Goal: Transaction & Acquisition: Subscribe to service/newsletter

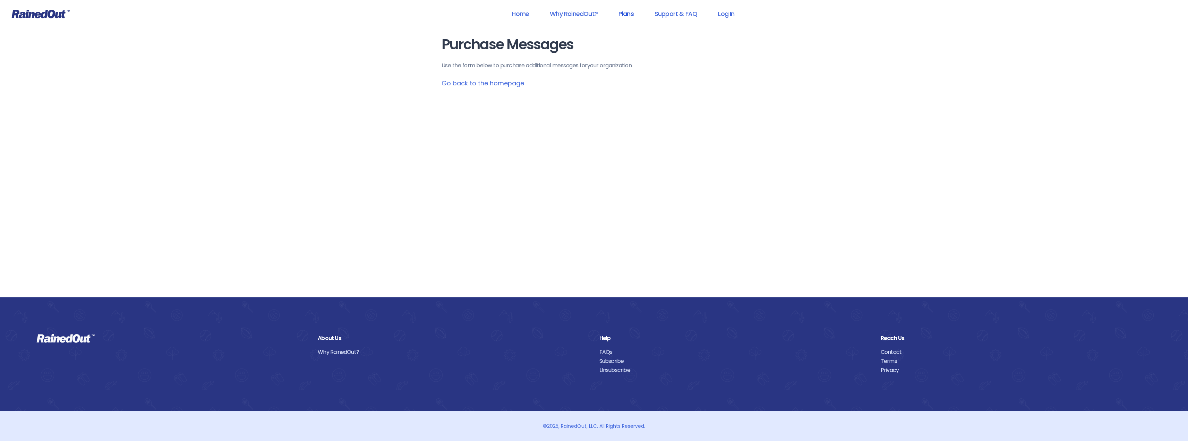
click at [617, 14] on link "Plans" at bounding box center [625, 14] width 33 height 16
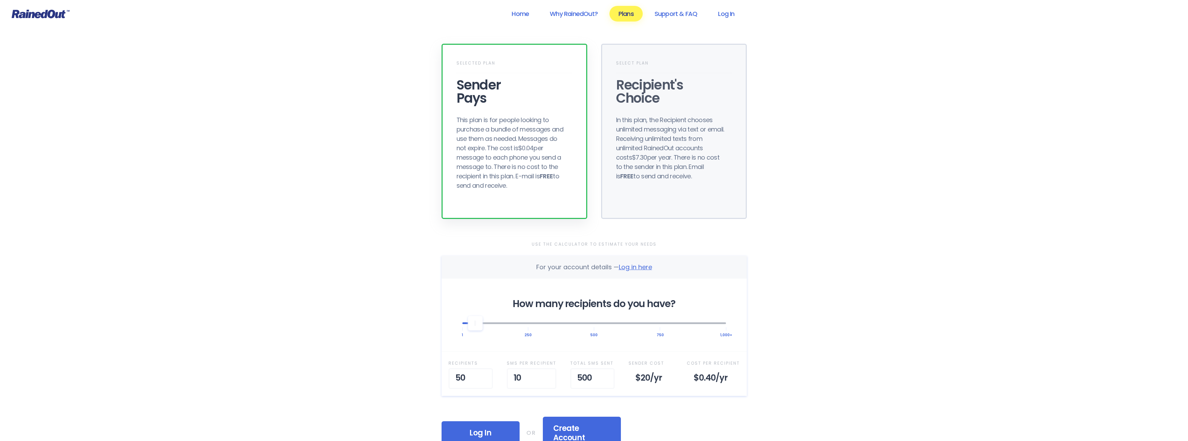
drag, startPoint x: 508, startPoint y: 186, endPoint x: 458, endPoint y: 119, distance: 84.5
click at [458, 119] on div "This plan is for people looking to purchase a bundle of messages and use them a…" at bounding box center [511, 152] width 111 height 75
copy div "This plan is for people looking to purchase a bundle of messages and use them a…"
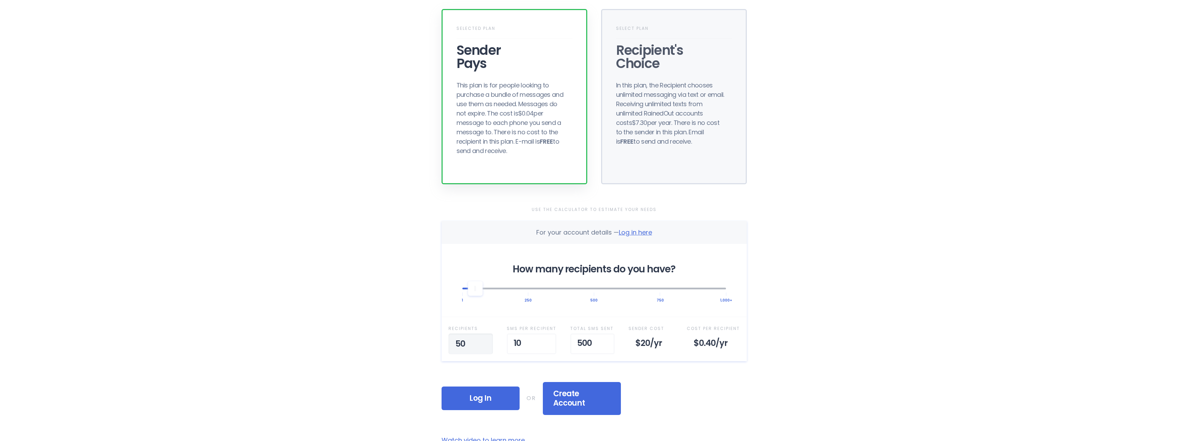
drag, startPoint x: 468, startPoint y: 348, endPoint x: 441, endPoint y: 346, distance: 27.4
click at [441, 346] on div "Selected Plan Sender Pays This plan is for people looking to purchase a bundle …" at bounding box center [594, 275] width 333 height 621
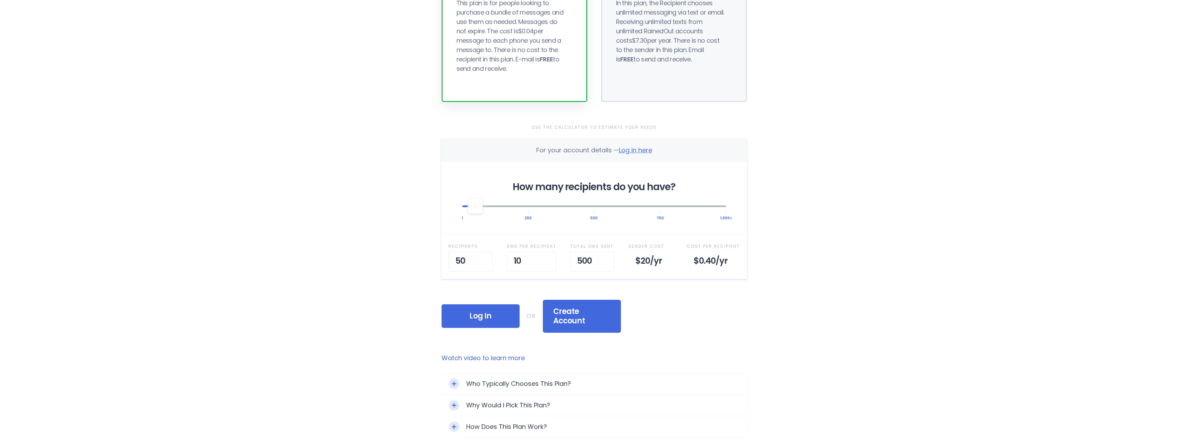
scroll to position [139, 0]
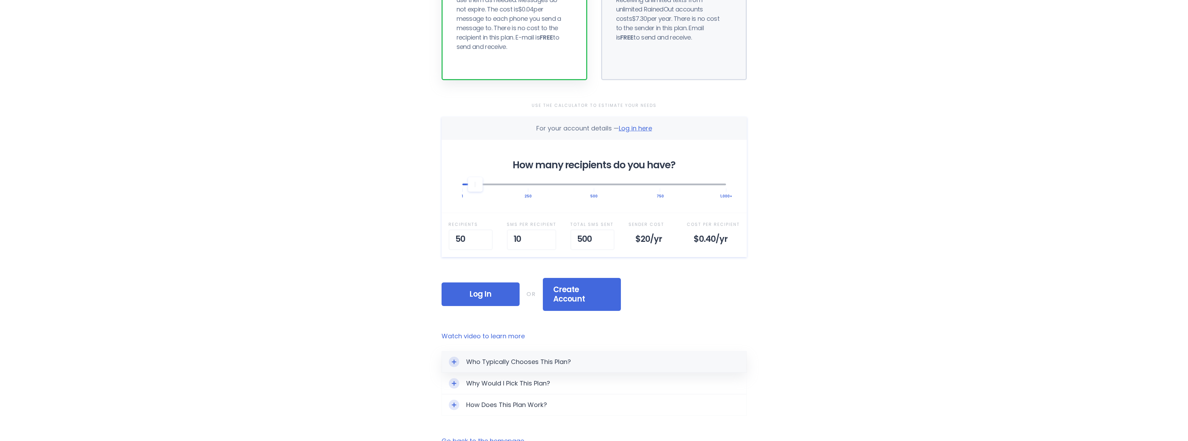
click at [546, 351] on div "Who Typically Chooses This Plan?" at bounding box center [594, 361] width 305 height 21
drag, startPoint x: 473, startPoint y: 242, endPoint x: 437, endPoint y: 248, distance: 37.2
click at [437, 248] on div "Selected Plan Sender Pays This plan is for people looking to purchase a bundle …" at bounding box center [594, 197] width 333 height 673
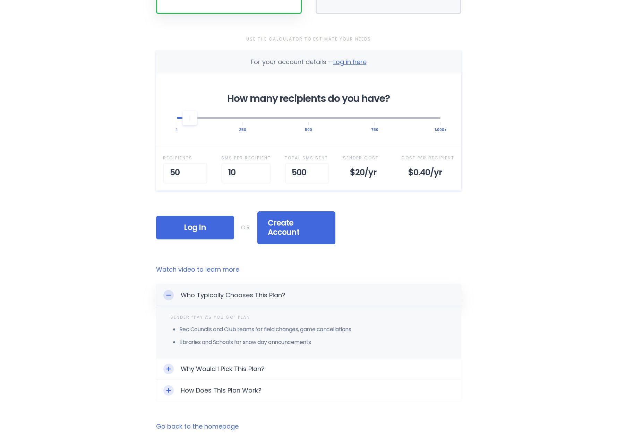
scroll to position [312, 0]
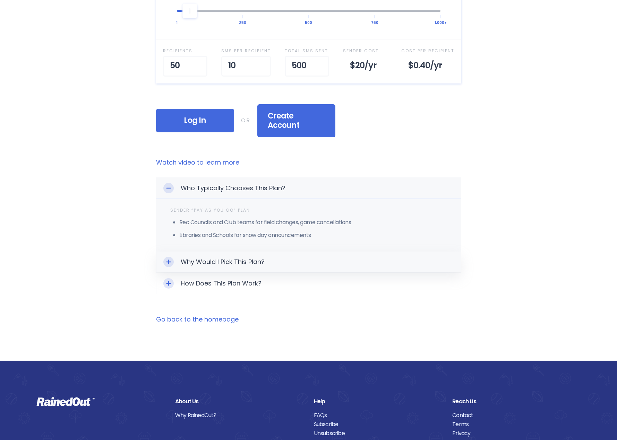
click at [210, 257] on div "Why Would I Pick This Plan?" at bounding box center [308, 262] width 305 height 21
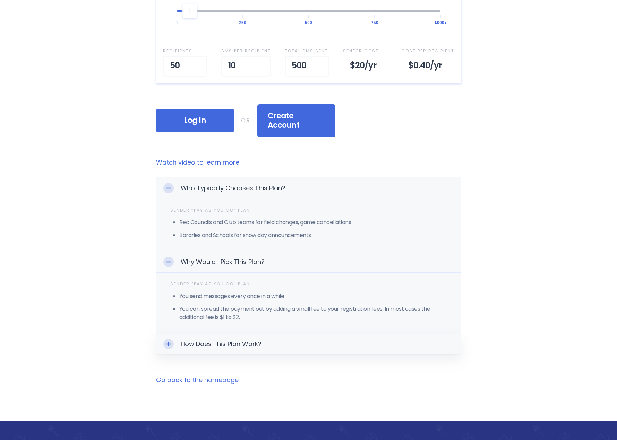
click at [266, 334] on div "How Does This Plan Work?" at bounding box center [308, 344] width 305 height 21
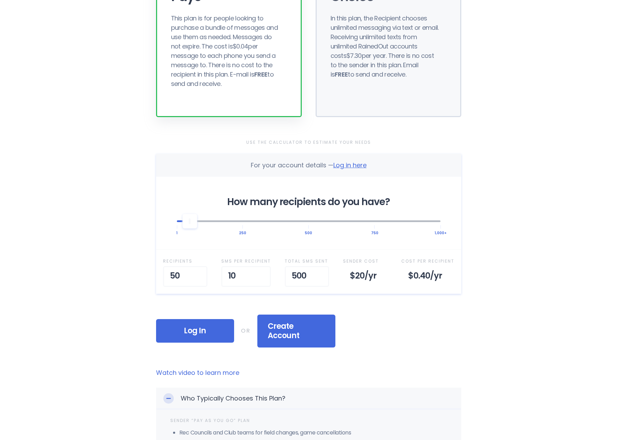
scroll to position [139, 0]
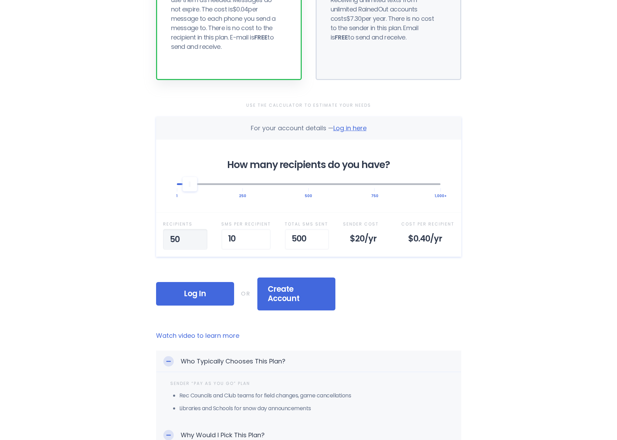
drag, startPoint x: 184, startPoint y: 239, endPoint x: 161, endPoint y: 238, distance: 22.9
click at [161, 238] on div "Recipient s 50 SMS per Recipient 10 Total SMS Sent 500 Sender Cost $20 /yr Cost…" at bounding box center [308, 235] width 305 height 44
type input "100"
type input "1"
type input "10"
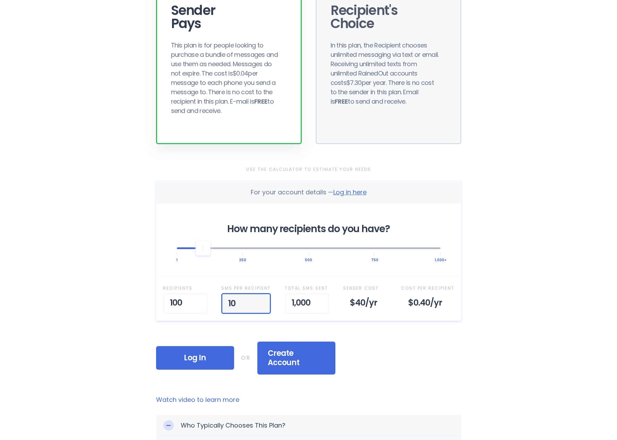
scroll to position [104, 0]
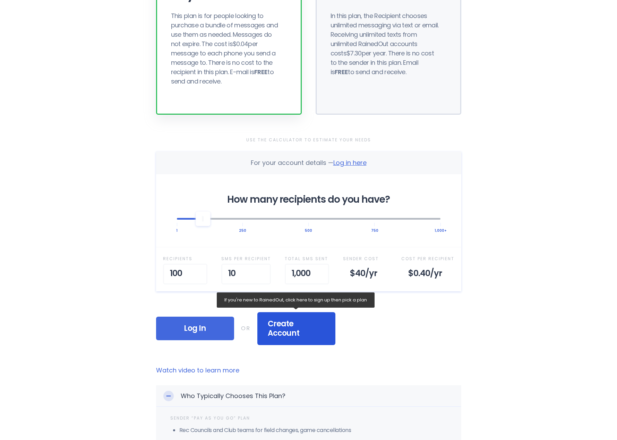
click at [291, 325] on span "Create Account" at bounding box center [296, 328] width 57 height 19
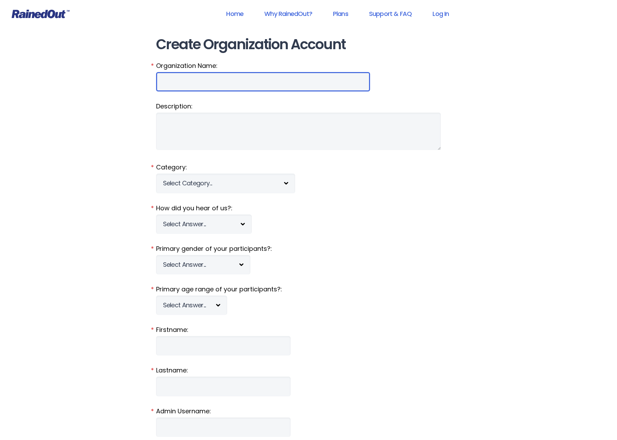
click at [207, 83] on input "Organization Name:" at bounding box center [263, 81] width 214 height 19
type input "City of [GEOGRAPHIC_DATA]"
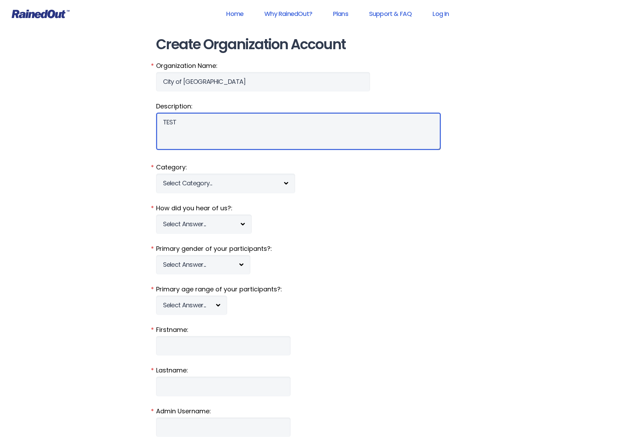
type textarea "TEST"
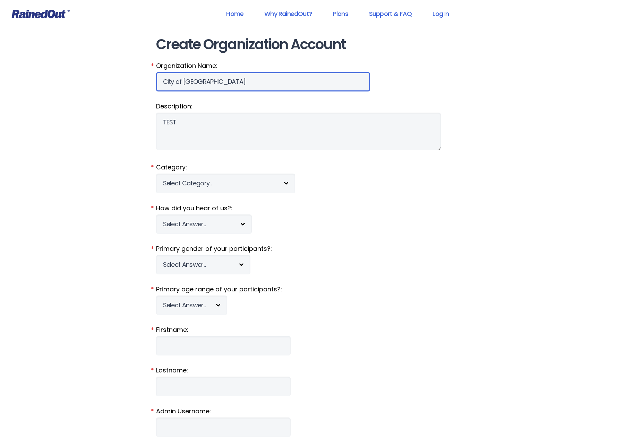
drag, startPoint x: 201, startPoint y: 83, endPoint x: 151, endPoint y: 88, distance: 50.6
type input "TEST"
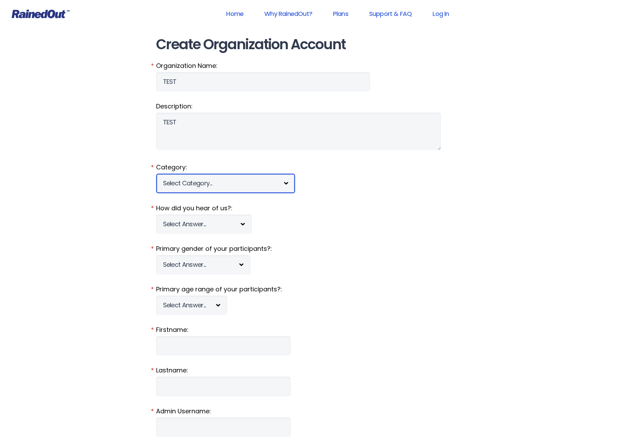
click at [212, 189] on select "Select Category... 5K Walk/Run Aerobics/Fitness ABCA AYF NSCAA Performance Moto…" at bounding box center [225, 183] width 139 height 19
select select "1511"
click at [156, 174] on select "Select Category... 5K Walk/Run Aerobics/Fitness ABCA AYF NSCAA Performance Moto…" at bounding box center [225, 183] width 139 height 19
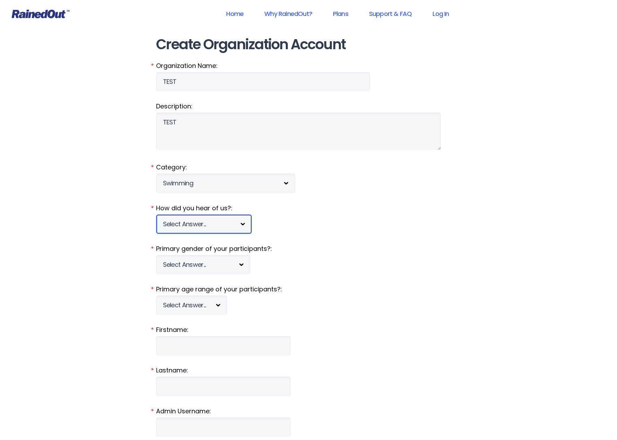
click at [243, 223] on select "Select Answer... Tournament Facebook/Social Media Referral Web Search Other" at bounding box center [204, 224] width 96 height 19
select select "5"
click at [156, 215] on select "Select Answer... Tournament Facebook/Social Media Referral Web Search Other" at bounding box center [204, 224] width 96 height 19
click at [223, 269] on select "Select Answer... [DEMOGRAPHIC_DATA] [DEMOGRAPHIC_DATA] Co-ed" at bounding box center [203, 264] width 94 height 19
select select "c"
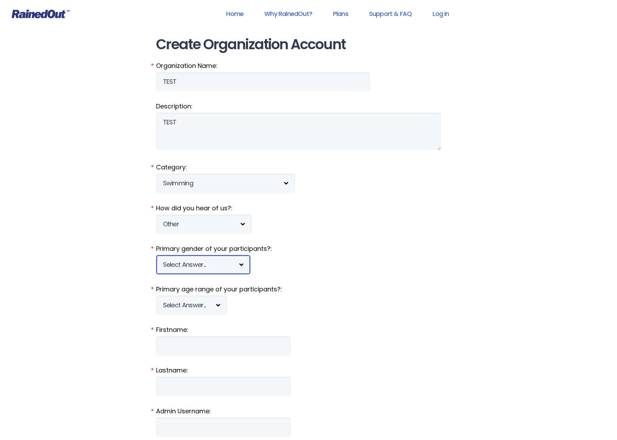
click at [156, 255] on select "Select Answer... [DEMOGRAPHIC_DATA] [DEMOGRAPHIC_DATA] Co-ed" at bounding box center [203, 264] width 94 height 19
click at [213, 308] on select "Select Answer... Under 5 6-7 8-9 [PHONE_NUMBER] [PHONE_NUMBER] 18-20 21+ Mixed" at bounding box center [191, 305] width 71 height 19
select select "mixed"
click at [156, 296] on select "Select Answer... Under 5 6-7 8-9 [PHONE_NUMBER] [PHONE_NUMBER] 18-20 21+ Mixed" at bounding box center [191, 305] width 71 height 19
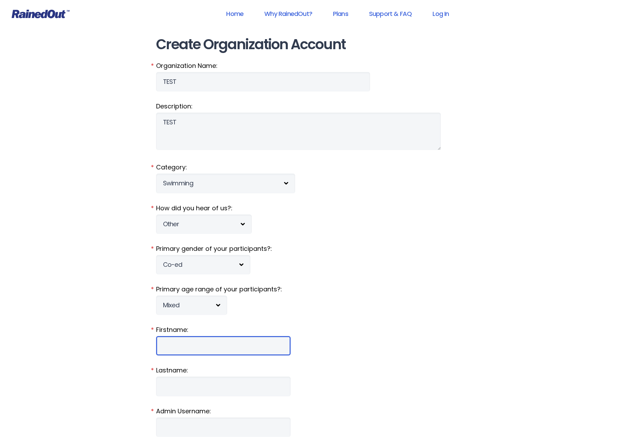
click at [228, 342] on input "Firstname:" at bounding box center [223, 345] width 135 height 19
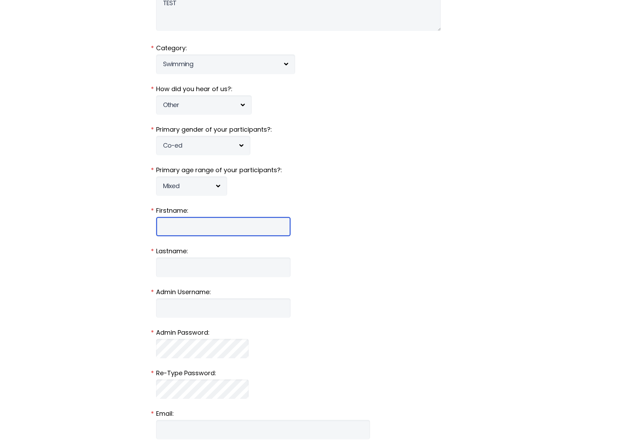
scroll to position [139, 0]
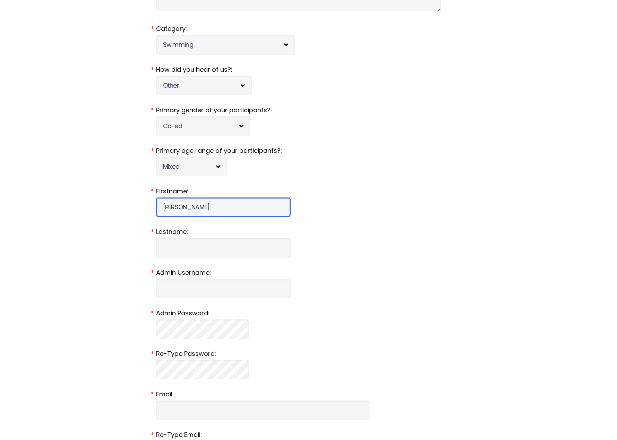
type input "[PERSON_NAME]"
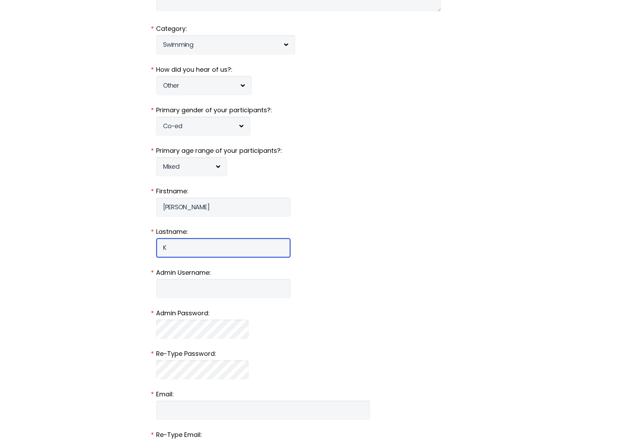
type input "K"
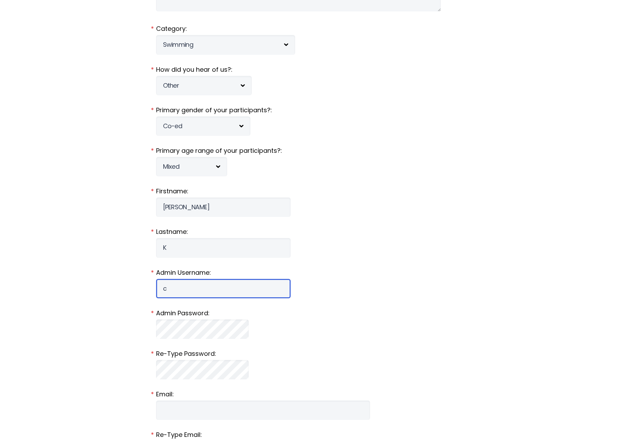
type input "c"
click at [314, 274] on label "Admin Username:" at bounding box center [308, 272] width 305 height 9
click at [291, 279] on input "c" at bounding box center [223, 288] width 135 height 19
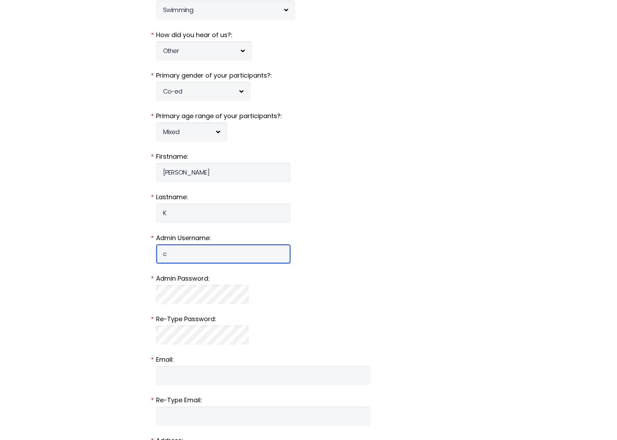
scroll to position [0, 0]
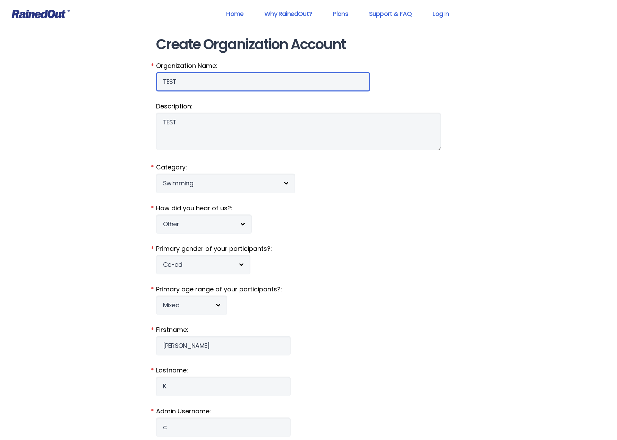
drag, startPoint x: 193, startPoint y: 83, endPoint x: 153, endPoint y: 81, distance: 40.3
type input "City of [GEOGRAPHIC_DATA]"
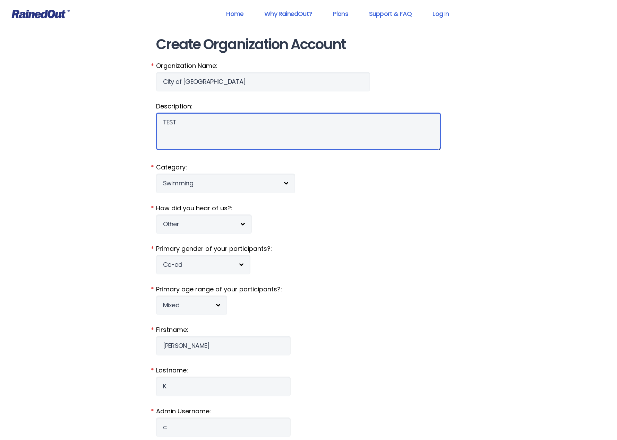
drag, startPoint x: 157, startPoint y: 122, endPoint x: 151, endPoint y: 122, distance: 5.6
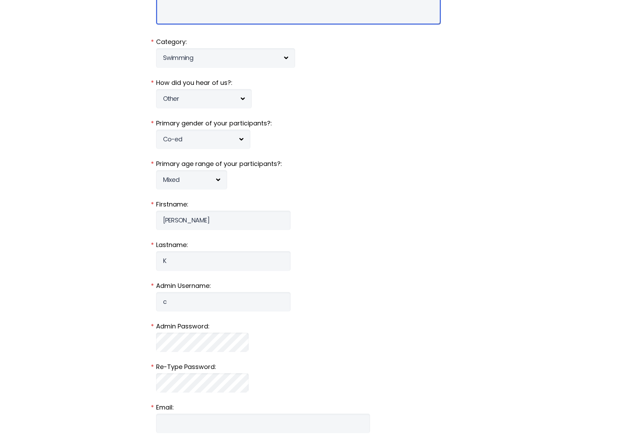
scroll to position [139, 0]
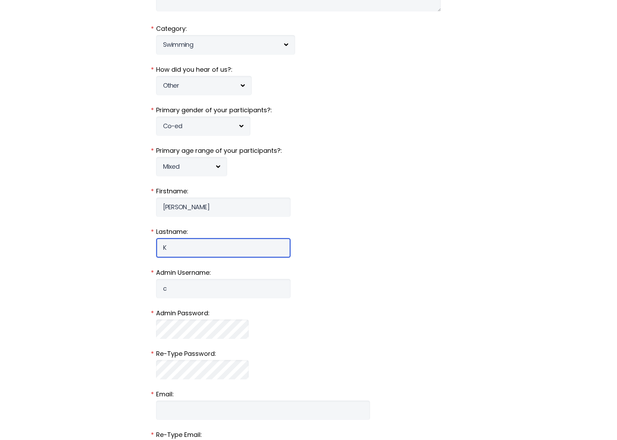
click at [196, 240] on input "K" at bounding box center [223, 247] width 135 height 19
type input "Kort"
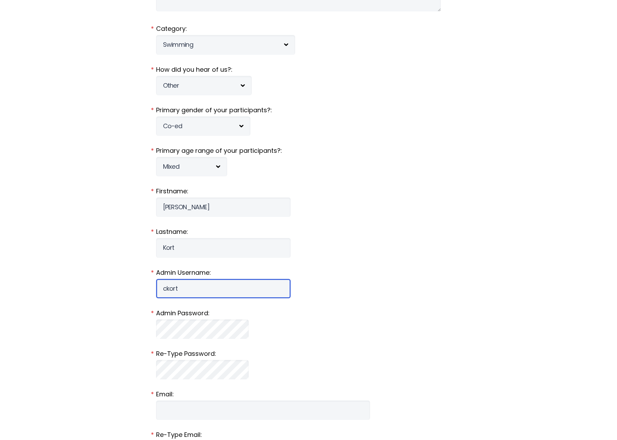
type input "ckort"
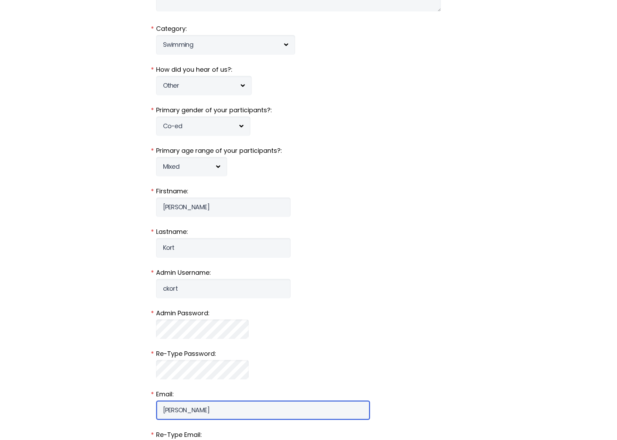
type input "[PERSON_NAME][EMAIL_ADDRESS][PERSON_NAME][DOMAIN_NAME]"
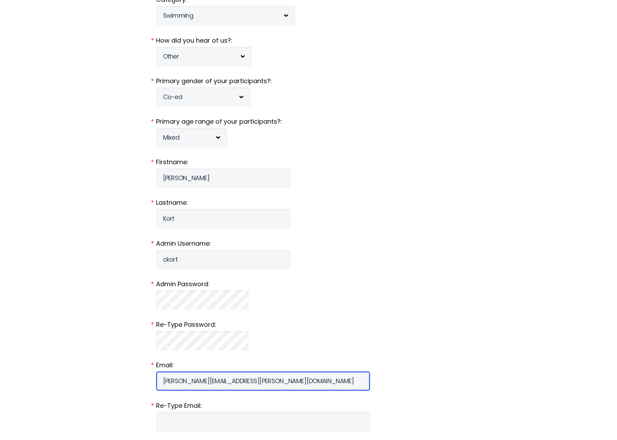
scroll to position [208, 0]
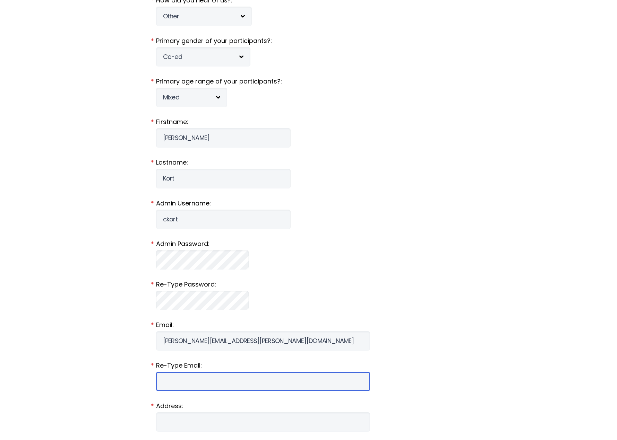
click at [215, 377] on input "Email:" at bounding box center [263, 381] width 214 height 19
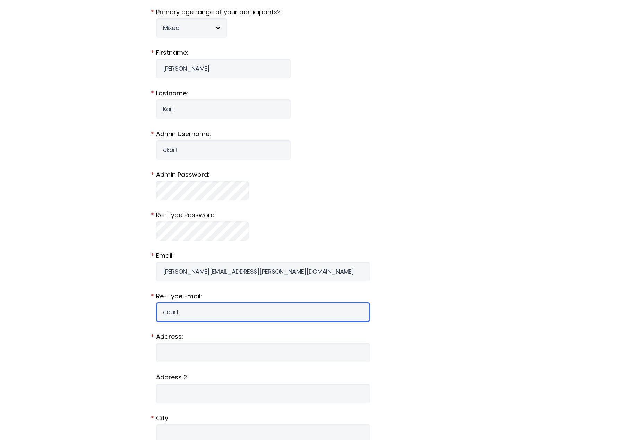
click at [180, 314] on input "court" at bounding box center [263, 312] width 214 height 19
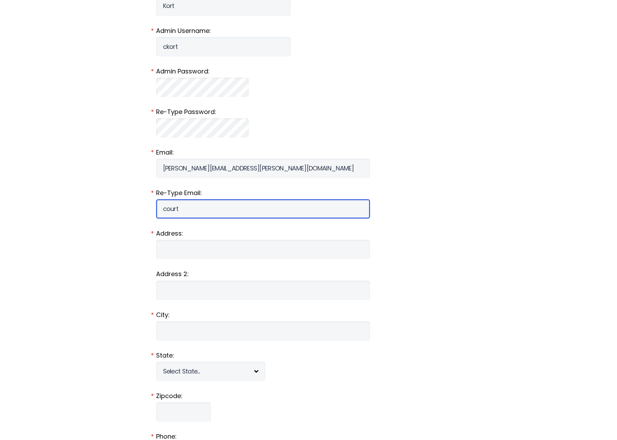
scroll to position [312, 0]
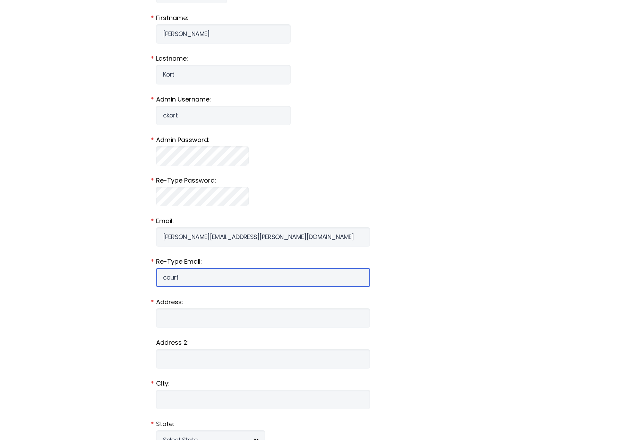
type input "court"
